Goal: Task Accomplishment & Management: Use online tool/utility

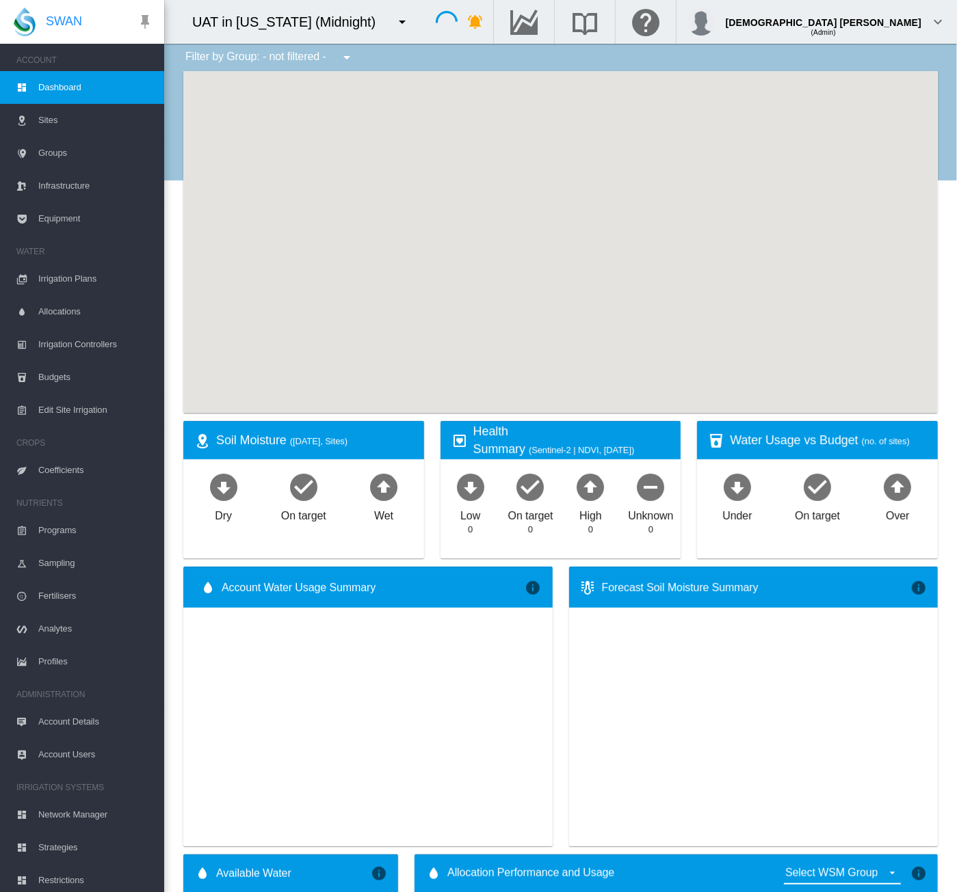
click at [53, 121] on span "Sites" at bounding box center [95, 120] width 115 height 33
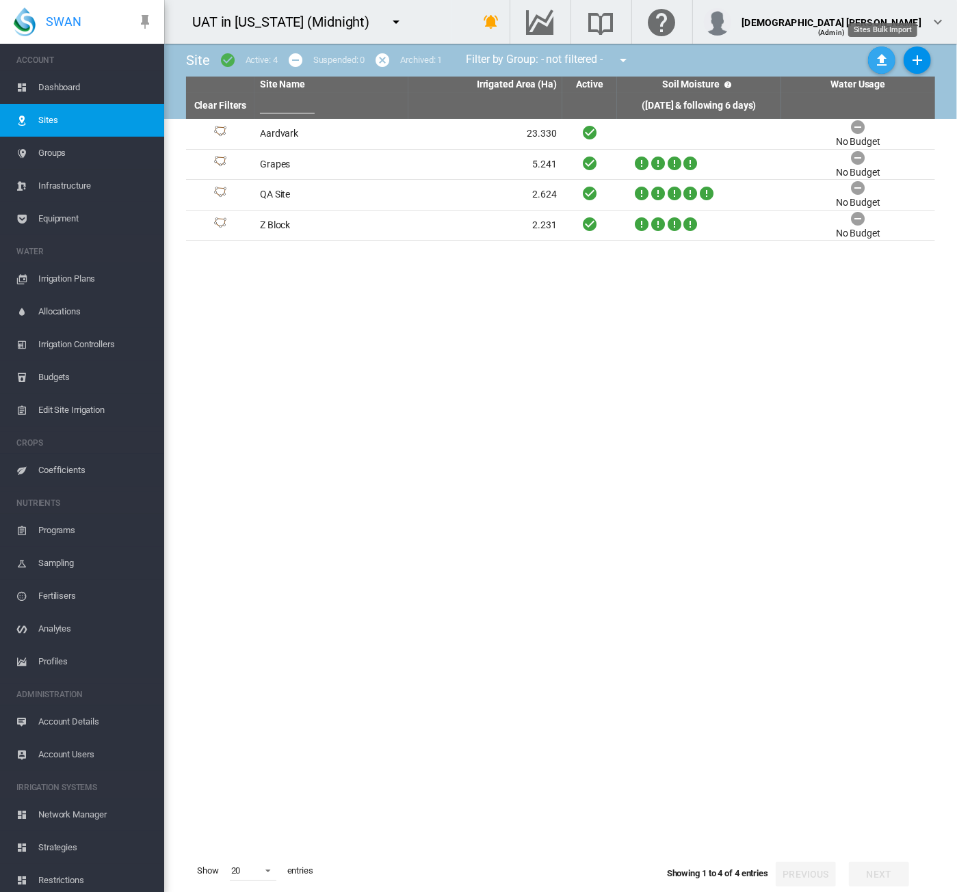
click at [883, 65] on md-icon "icon-upload" at bounding box center [881, 60] width 16 height 16
